Goal: Information Seeking & Learning: Learn about a topic

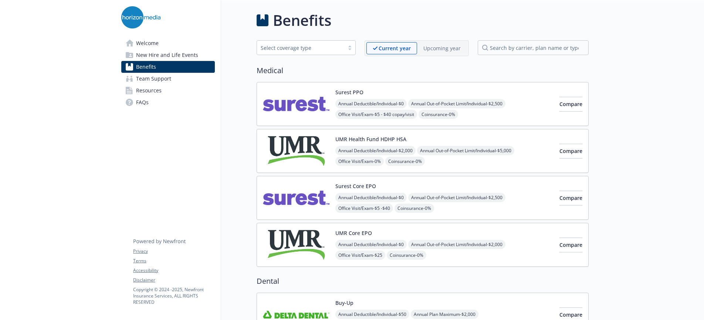
click at [159, 68] on link "Benefits" at bounding box center [168, 67] width 94 height 12
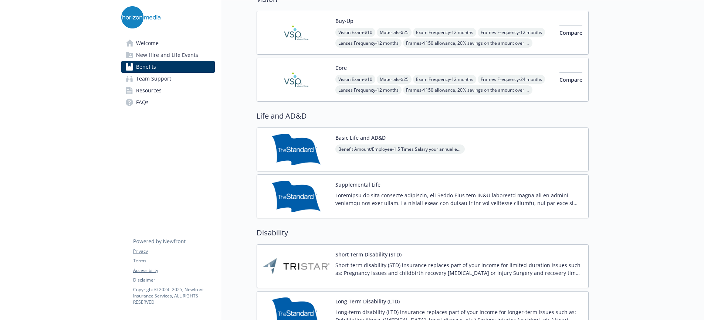
scroll to position [407, 0]
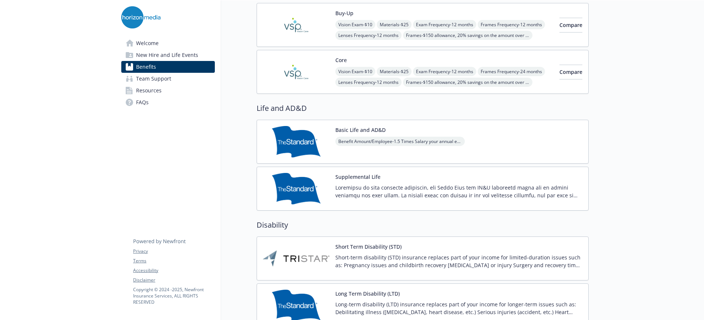
click at [144, 64] on span "Benefits" at bounding box center [146, 67] width 20 height 12
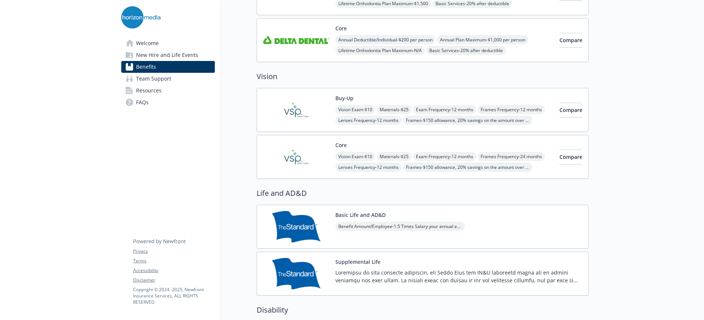
scroll to position [148, 0]
